Goal: Task Accomplishment & Management: Use online tool/utility

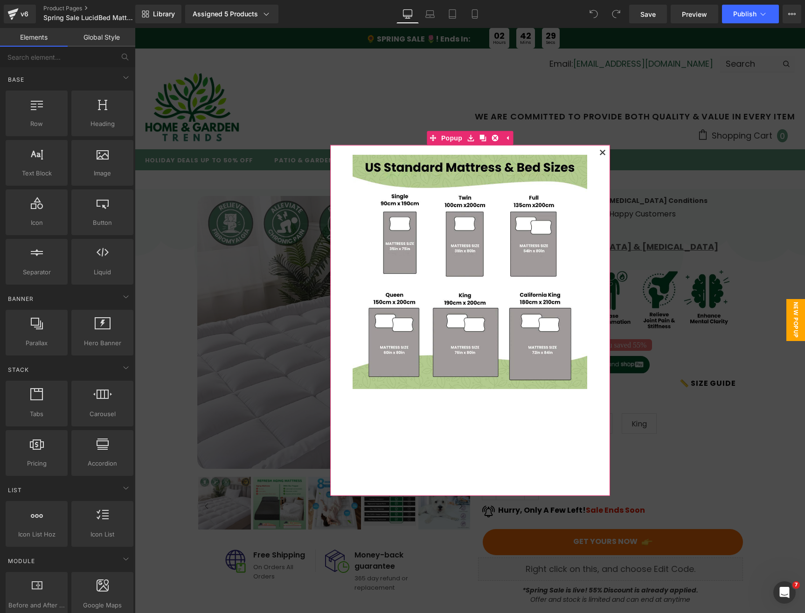
click at [600, 153] on icon at bounding box center [602, 152] width 5 height 5
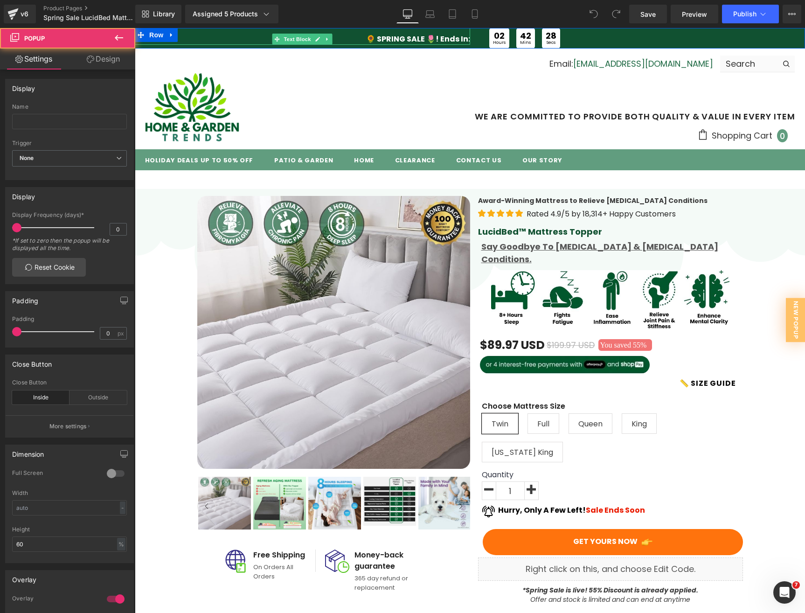
click at [390, 36] on span "🌻 SPRING SALE 🌷! Ends In:" at bounding box center [418, 39] width 104 height 11
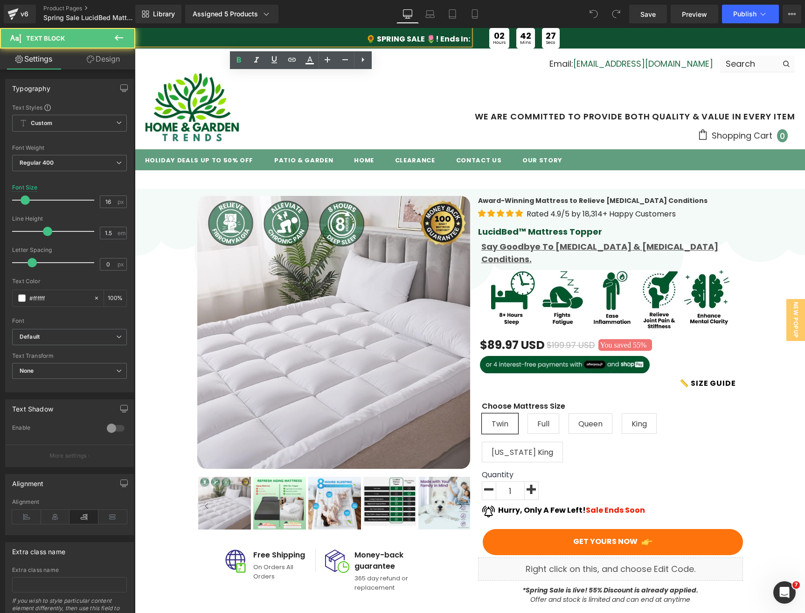
click at [391, 40] on span "🌻 SPRING SALE 🌷! Ends In:" at bounding box center [418, 39] width 104 height 11
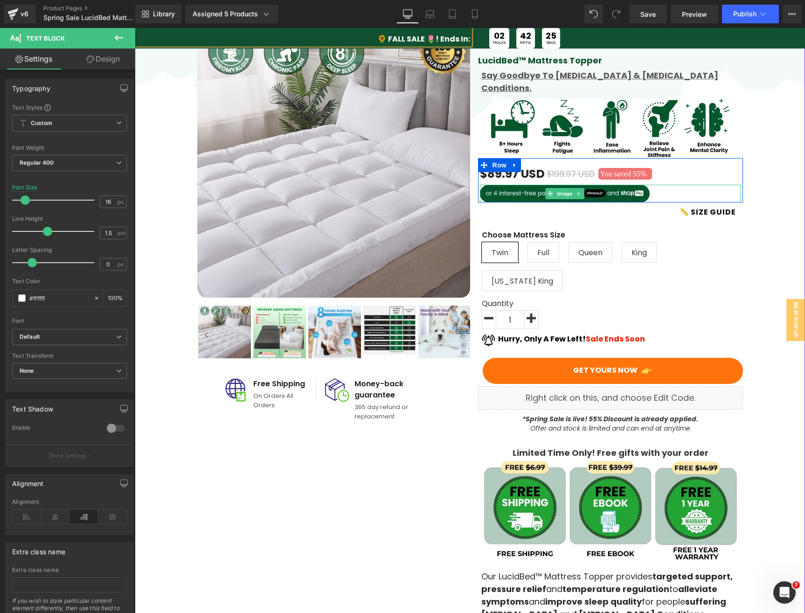
scroll to position [342, 0]
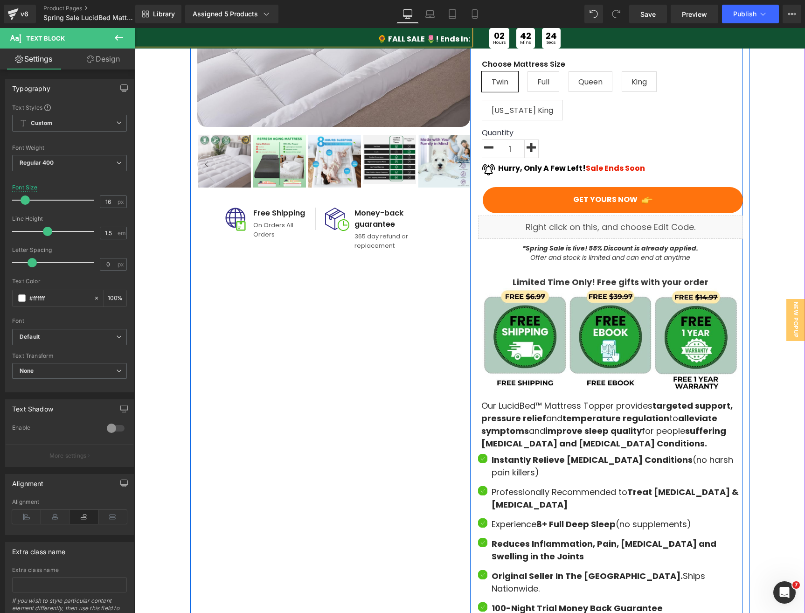
click at [539, 243] on strong "*Spring Sale is live! 55% Discount is already applied." at bounding box center [610, 247] width 176 height 9
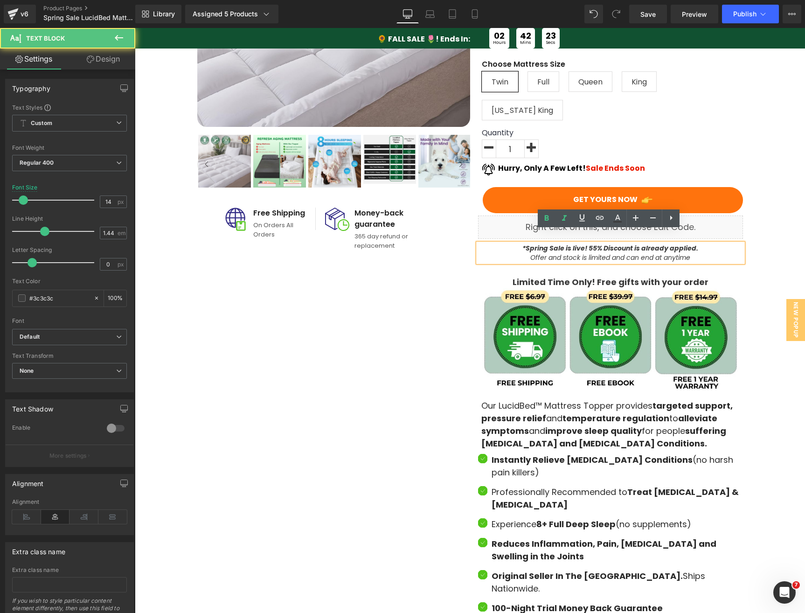
click at [535, 243] on strong "*Spring Sale is live! 55% Discount is already applied." at bounding box center [610, 247] width 176 height 9
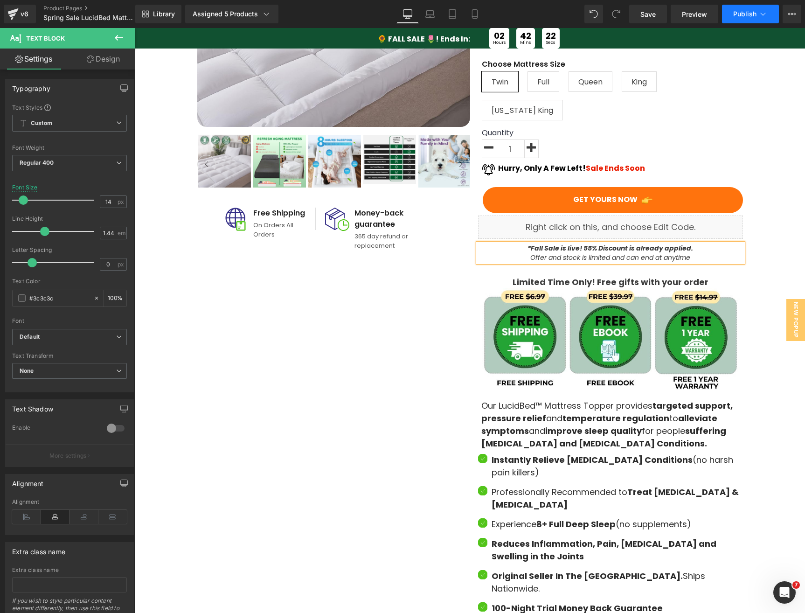
click at [757, 12] on button "Publish" at bounding box center [750, 14] width 57 height 19
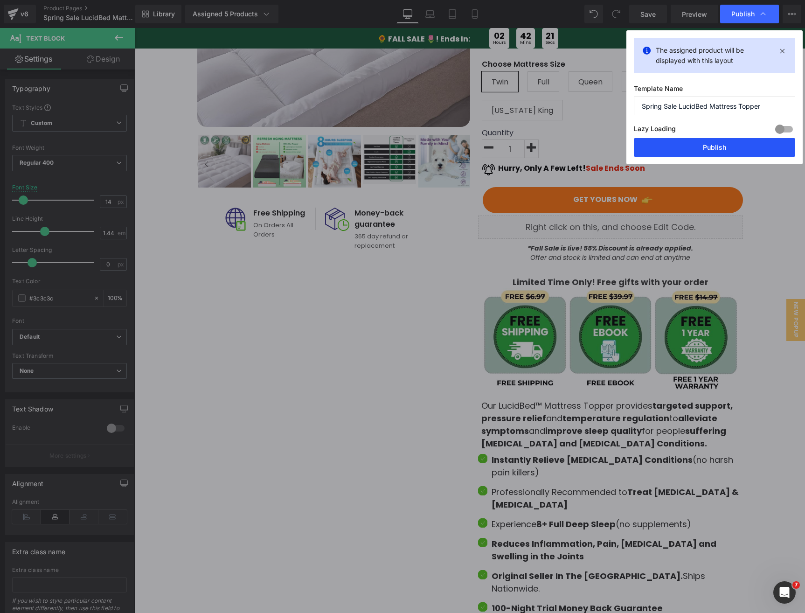
click at [692, 149] on button "Publish" at bounding box center [714, 147] width 161 height 19
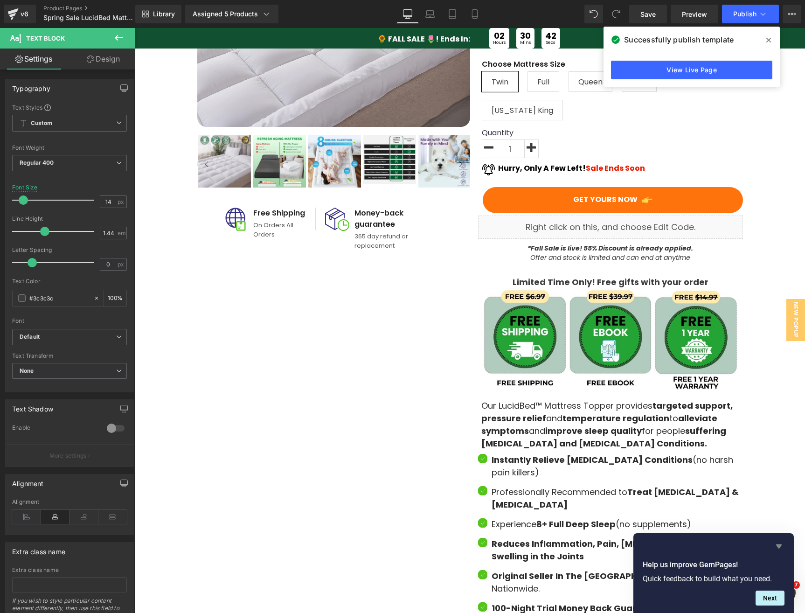
click at [779, 549] on icon "Hide survey" at bounding box center [778, 546] width 11 height 11
